Goal: Information Seeking & Learning: Learn about a topic

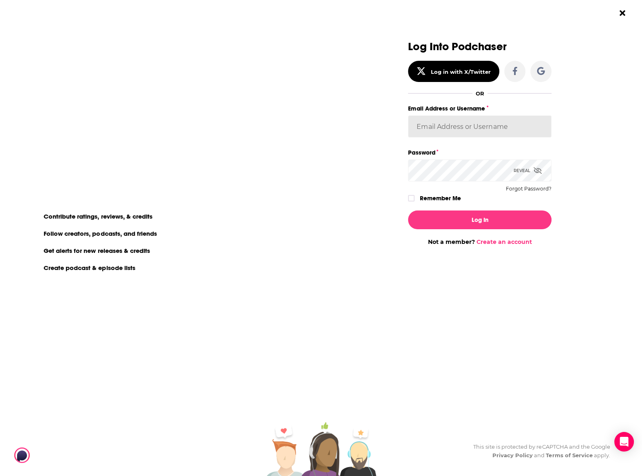
click at [448, 120] on input "Email Address or Username" at bounding box center [479, 126] width 143 height 22
type input "[PERSON_NAME][EMAIL_ADDRESS][PERSON_NAME][DOMAIN_NAME]"
click at [408, 199] on div "Dialog" at bounding box center [336, 143] width 143 height 205
click at [410, 199] on icon "Dialog" at bounding box center [411, 198] width 5 height 4
checkbox input "true"
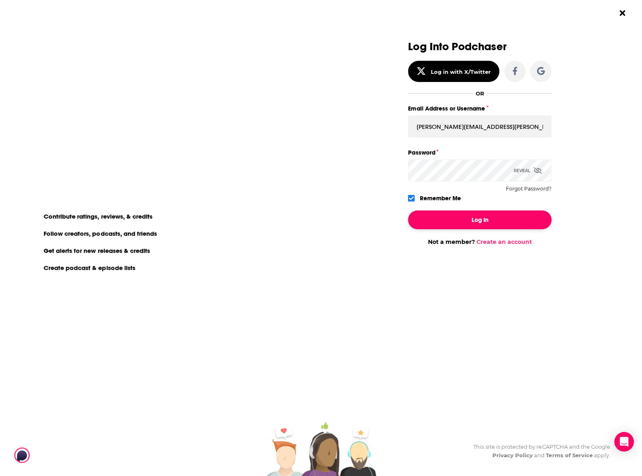
click at [447, 214] on button "Log In" at bounding box center [479, 219] width 143 height 19
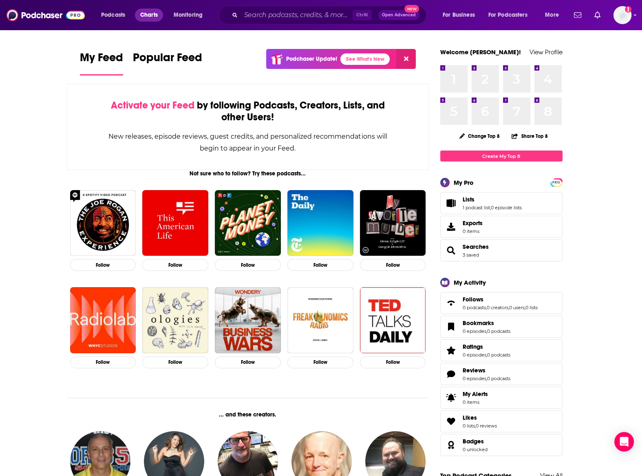
click at [152, 11] on span "Charts" at bounding box center [149, 14] width 18 height 11
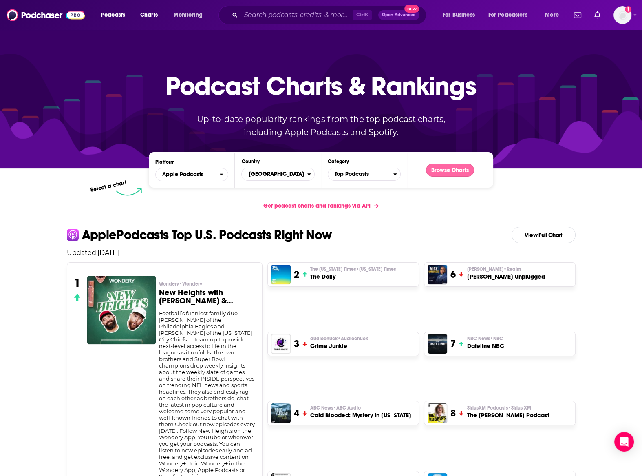
click at [448, 168] on button "Browse Charts" at bounding box center [450, 169] width 48 height 13
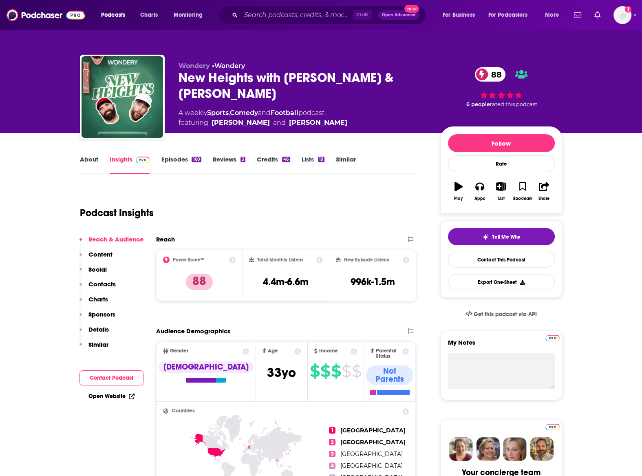
click at [167, 157] on link "Episodes 160" at bounding box center [181, 164] width 40 height 19
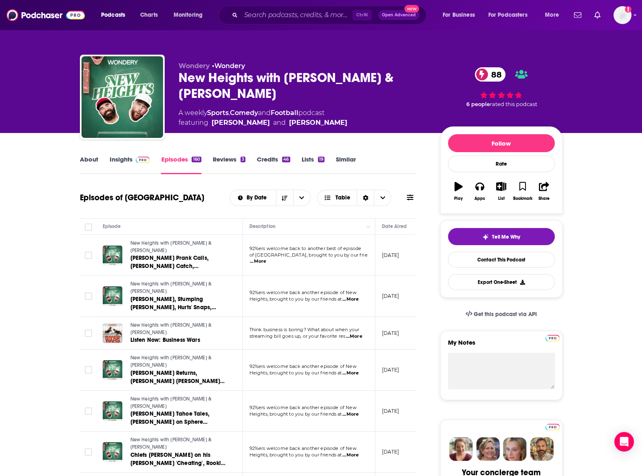
click at [119, 162] on link "Insights" at bounding box center [130, 164] width 40 height 19
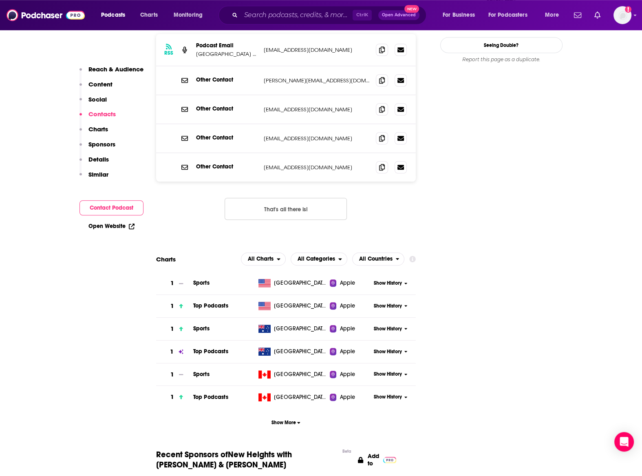
scroll to position [897, 0]
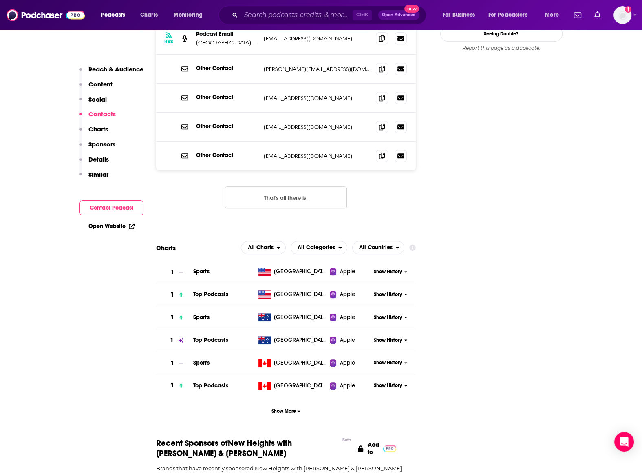
click at [391, 291] on span "Show History" at bounding box center [388, 294] width 28 height 7
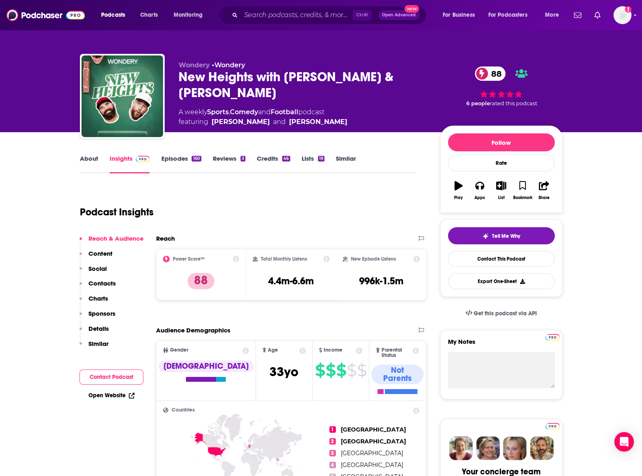
scroll to position [0, 0]
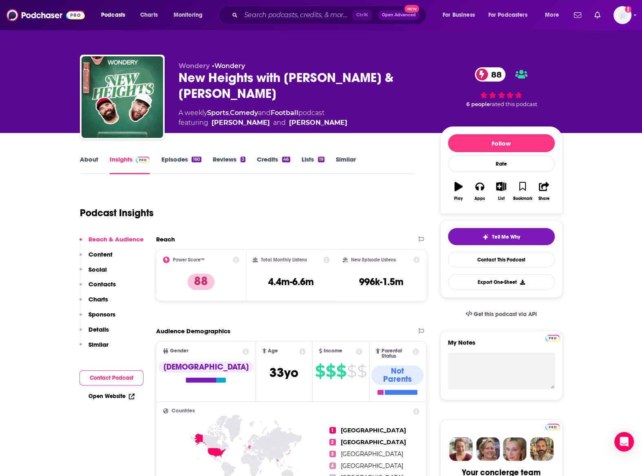
click at [179, 161] on link "Episodes 160" at bounding box center [181, 164] width 40 height 19
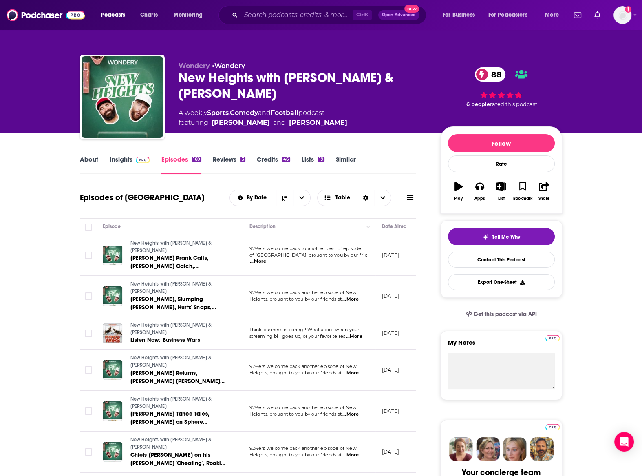
click at [357, 296] on span "...More" at bounding box center [350, 299] width 16 height 7
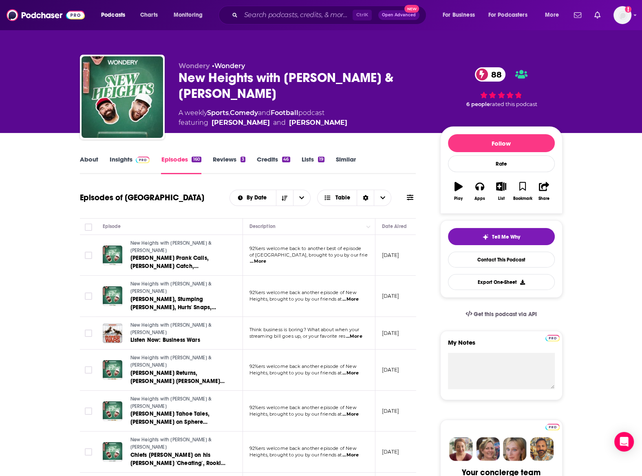
click at [266, 258] on span "...More" at bounding box center [258, 261] width 16 height 7
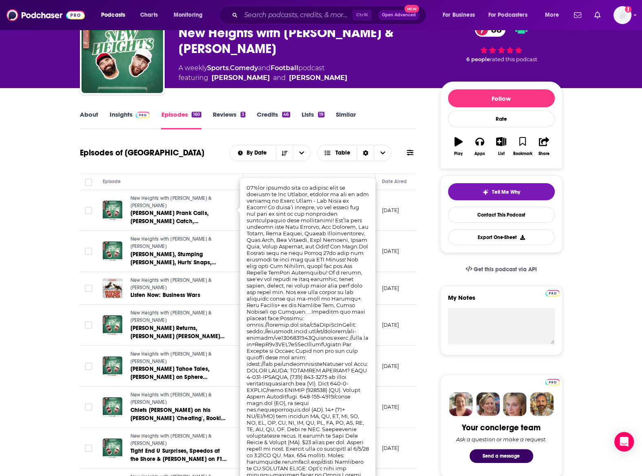
scroll to position [90, 0]
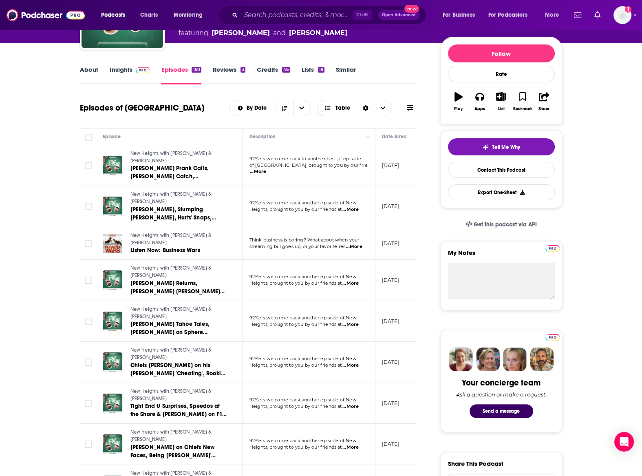
click at [355, 243] on span "...More" at bounding box center [354, 246] width 16 height 7
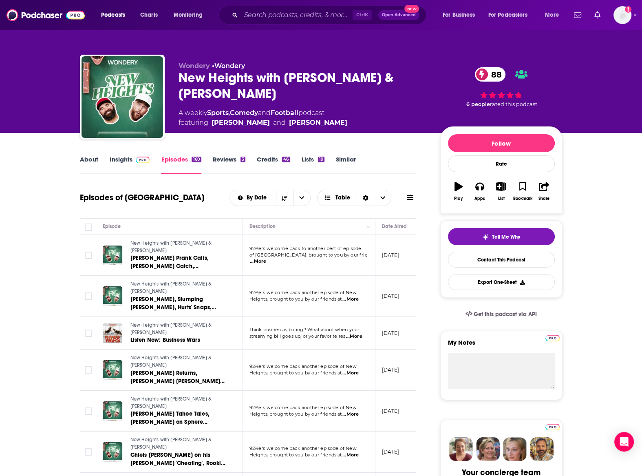
scroll to position [0, 0]
click at [119, 157] on link "Insights" at bounding box center [130, 164] width 40 height 19
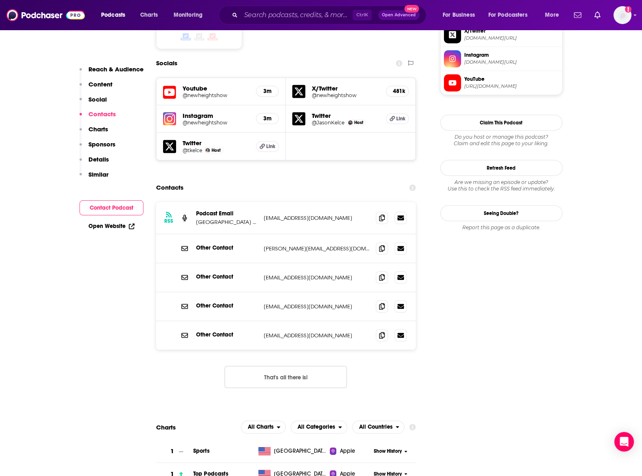
scroll to position [852, 0]
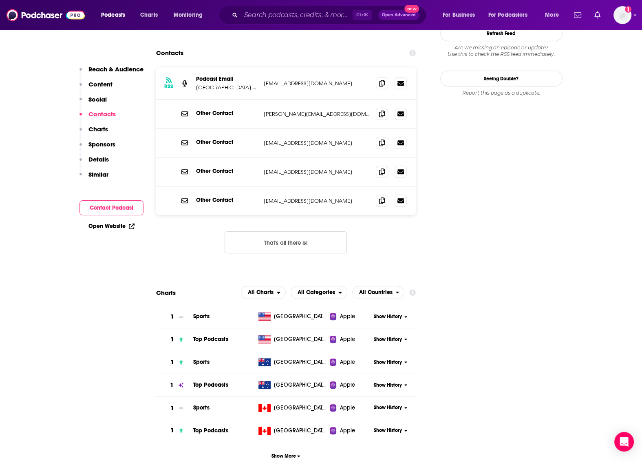
click at [389, 313] on span "Show History" at bounding box center [388, 316] width 28 height 7
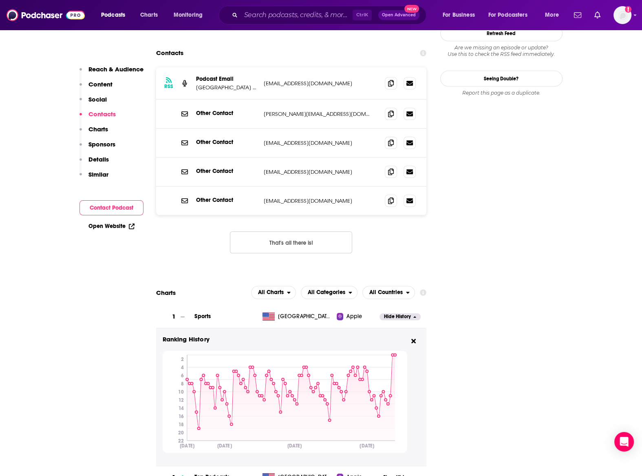
click at [389, 313] on span "Hide History" at bounding box center [397, 316] width 27 height 7
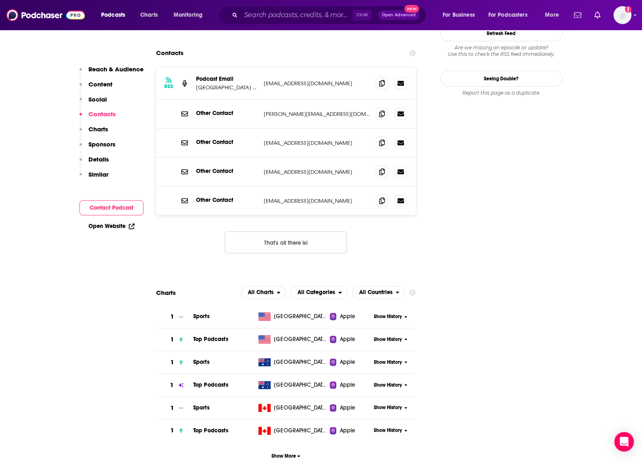
click at [397, 336] on span "Show History" at bounding box center [388, 339] width 28 height 7
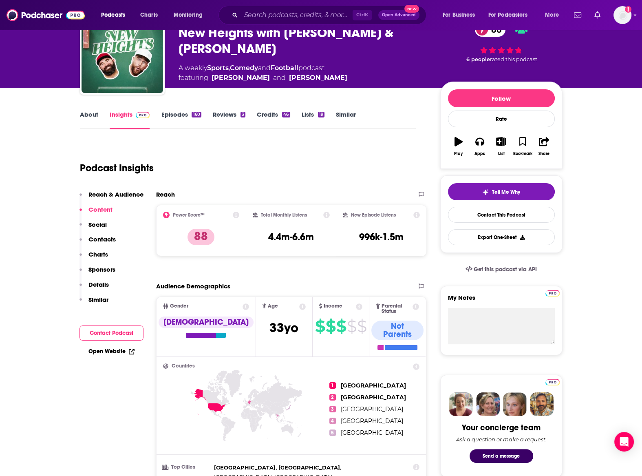
scroll to position [0, 0]
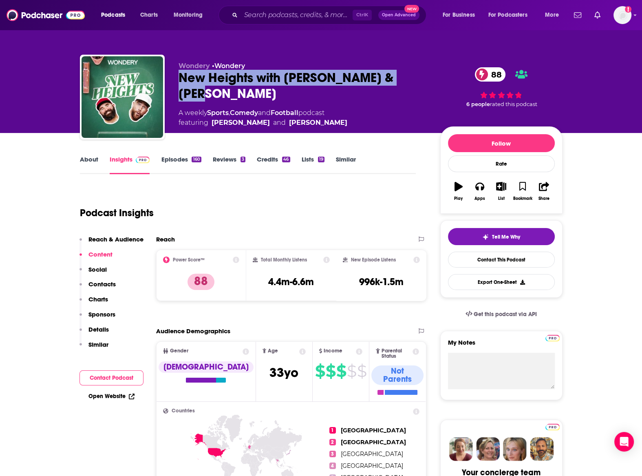
drag, startPoint x: 179, startPoint y: 79, endPoint x: 402, endPoint y: 81, distance: 223.0
click at [402, 81] on div "New Heights with [PERSON_NAME] & [PERSON_NAME] 88" at bounding box center [303, 86] width 249 height 32
copy h2 "New Heights with [PERSON_NAME] & [PERSON_NAME]"
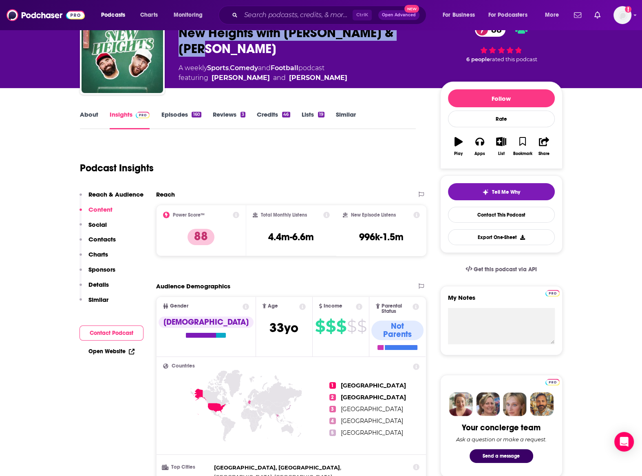
click at [190, 114] on link "Episodes 160" at bounding box center [181, 119] width 40 height 19
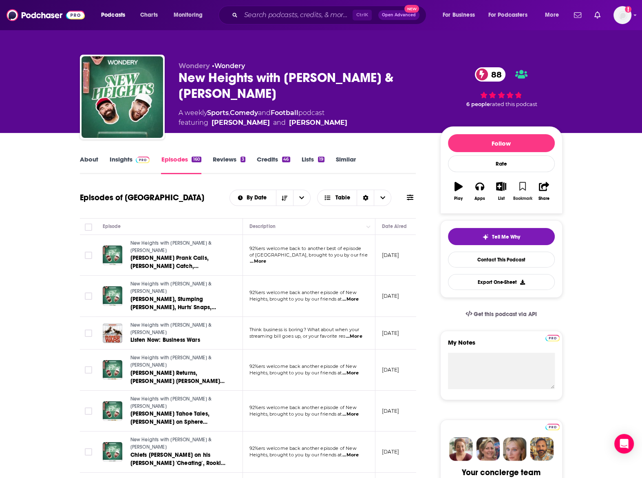
click at [524, 187] on icon "button" at bounding box center [522, 186] width 7 height 9
click at [115, 158] on link "Insights" at bounding box center [130, 164] width 40 height 19
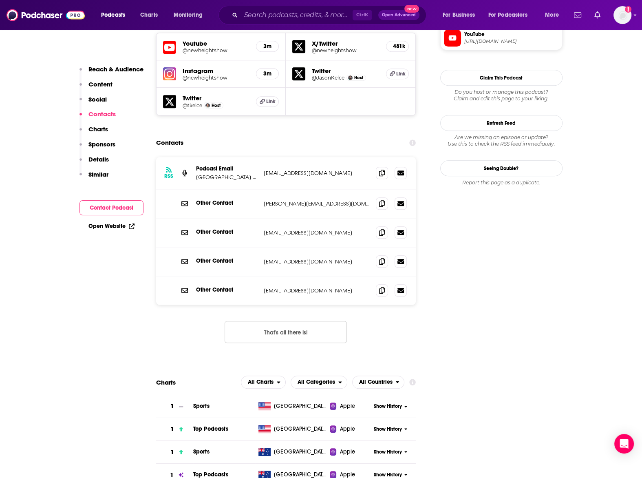
scroll to position [942, 0]
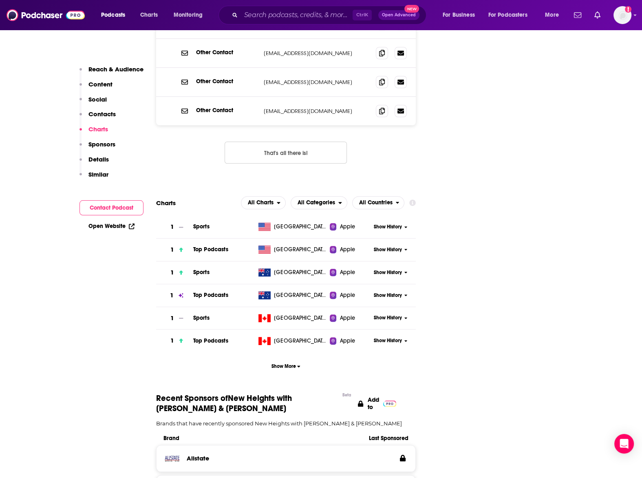
click at [393, 246] on span "Show History" at bounding box center [388, 249] width 28 height 7
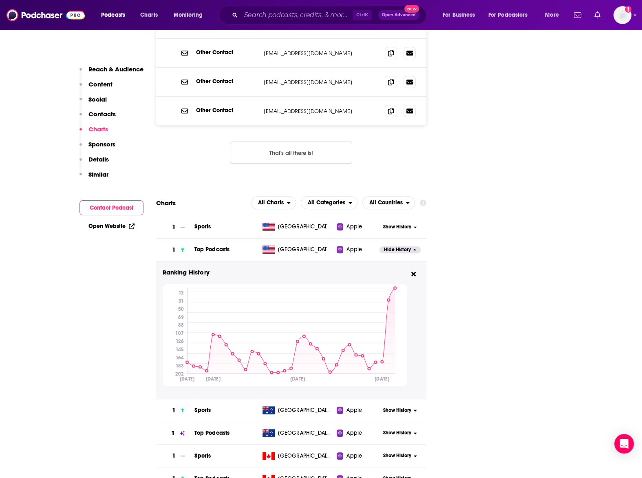
click at [410, 246] on span "Hide History" at bounding box center [397, 249] width 27 height 7
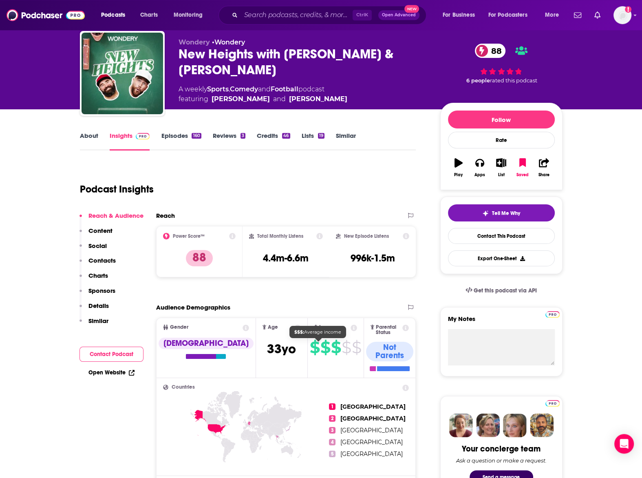
scroll to position [0, 0]
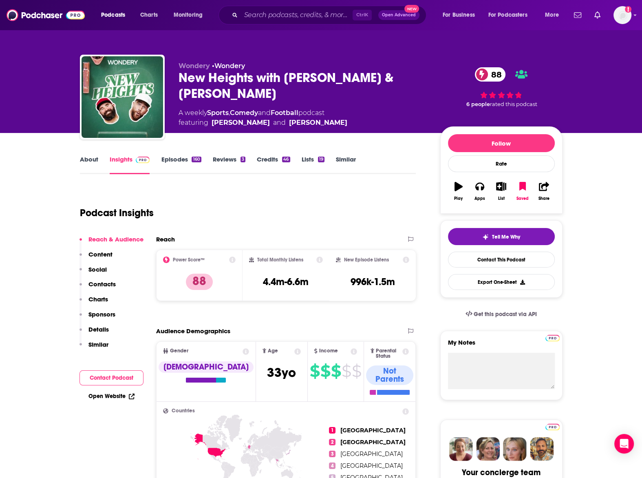
click at [90, 160] on link "About" at bounding box center [89, 164] width 18 height 19
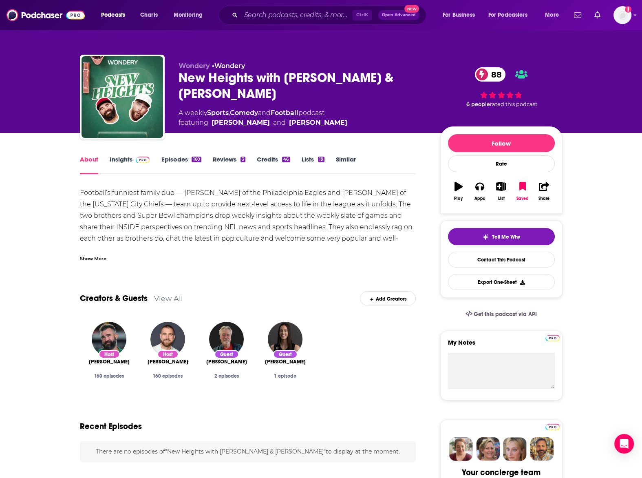
click at [86, 258] on div "Show More" at bounding box center [93, 258] width 26 height 8
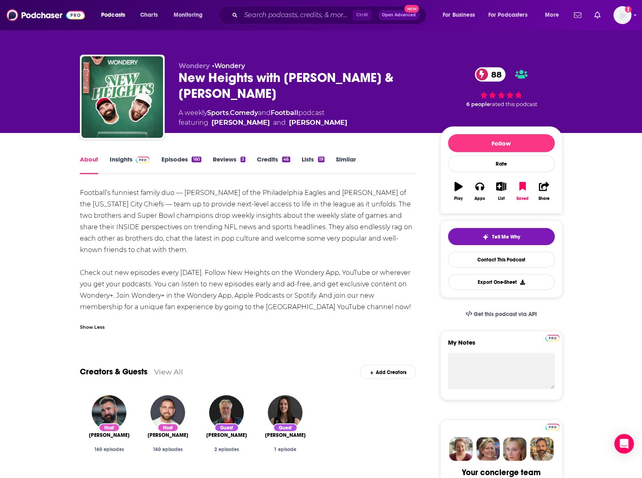
click at [173, 161] on link "Episodes 160" at bounding box center [181, 164] width 40 height 19
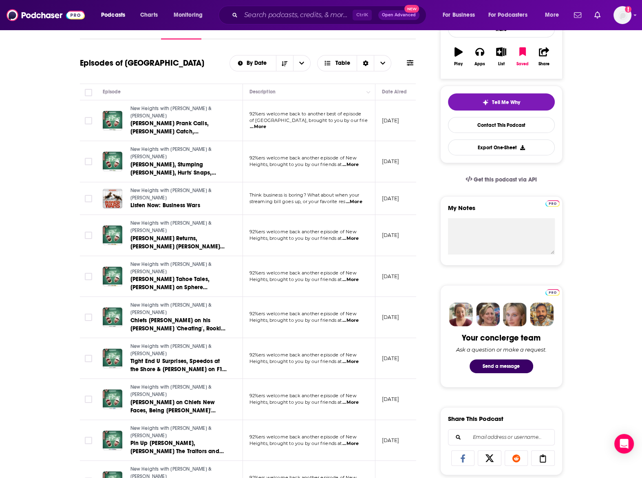
scroll to position [179, 0]
